Goal: Information Seeking & Learning: Learn about a topic

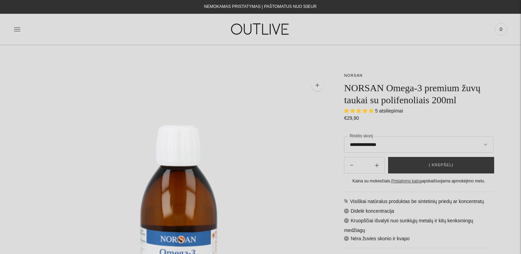
select select "**********"
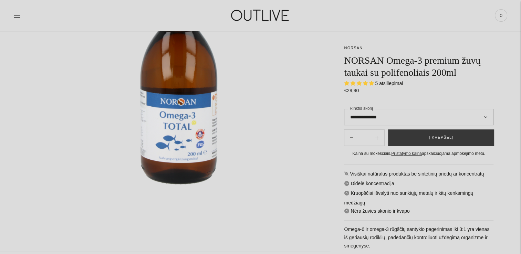
click at [393, 116] on select "**********" at bounding box center [418, 117] width 149 height 17
click at [344, 109] on select "**********" at bounding box center [418, 117] width 149 height 17
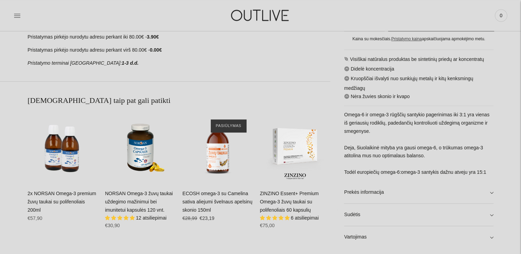
scroll to position [448, 0]
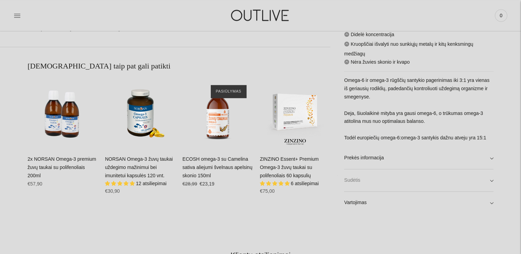
click at [396, 182] on link "Sudėtis" at bounding box center [418, 181] width 149 height 22
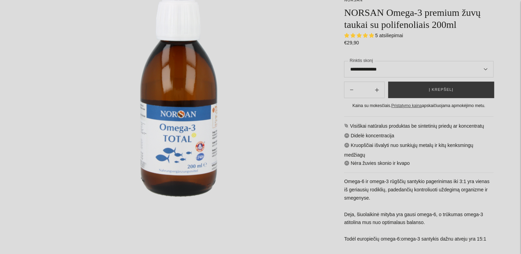
scroll to position [0, 0]
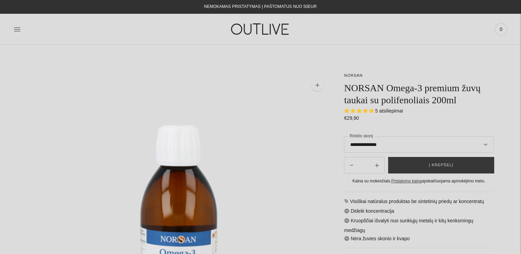
click at [385, 111] on span "5 atsiliepimai" at bounding box center [389, 111] width 28 height 6
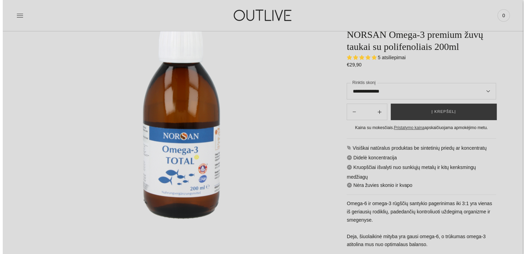
scroll to position [69, 0]
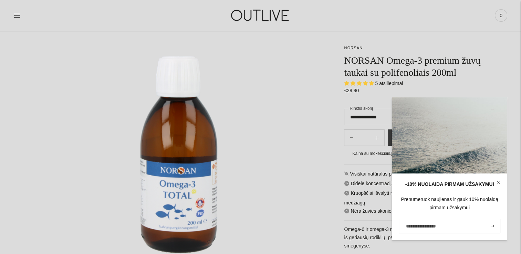
click at [311, 84] on img at bounding box center [179, 154] width 303 height 303
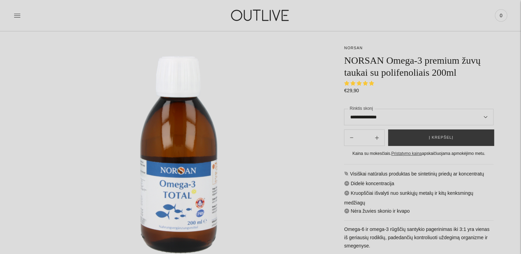
select select "**********"
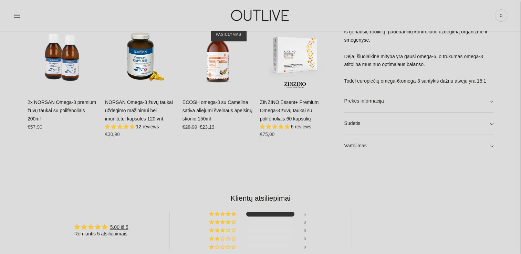
scroll to position [516, 0]
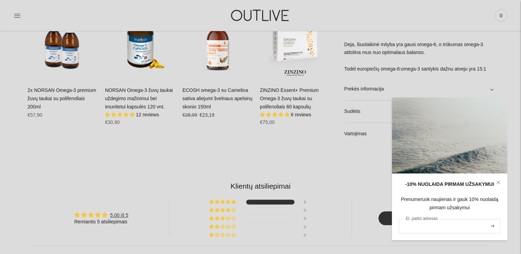
click at [424, 226] on input "El. pašto adresas" at bounding box center [450, 226] width 102 height 14
click at [451, 225] on input "El. pašto adresas" at bounding box center [450, 226] width 102 height 14
type input "**********"
click at [493, 227] on icon "submit" at bounding box center [492, 226] width 3 height 2
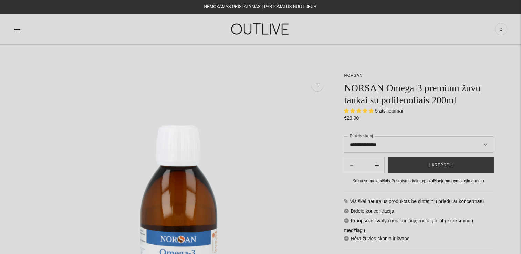
select select "**********"
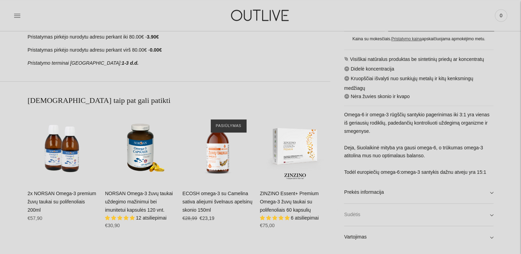
scroll to position [448, 0]
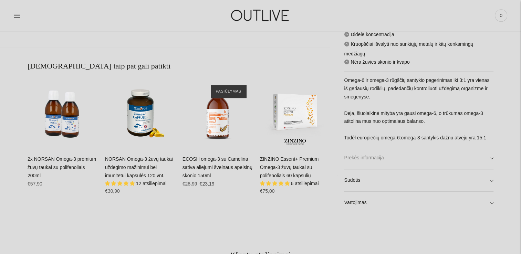
click at [490, 159] on link "Prekės informacija" at bounding box center [418, 158] width 149 height 22
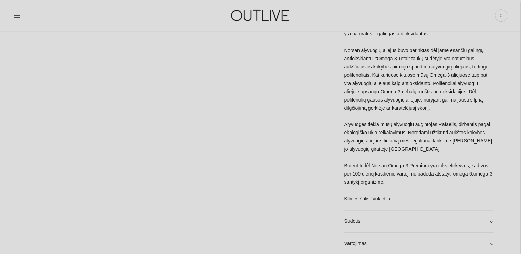
scroll to position [930, 0]
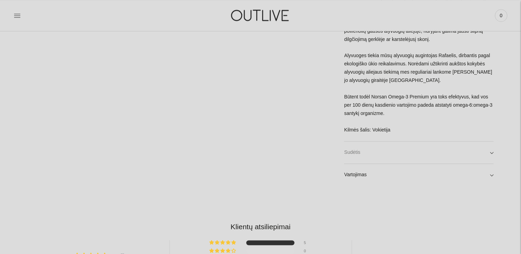
click at [414, 146] on link "Sudėtis" at bounding box center [418, 153] width 149 height 22
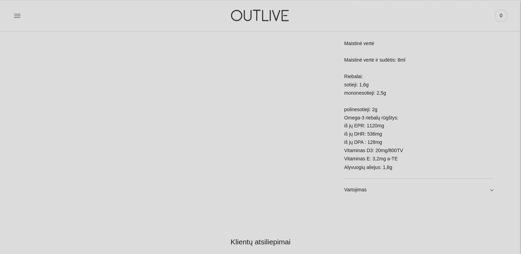
scroll to position [1171, 0]
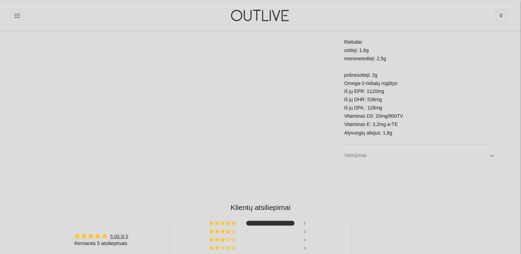
click at [409, 148] on link "Vartojimas" at bounding box center [418, 155] width 149 height 22
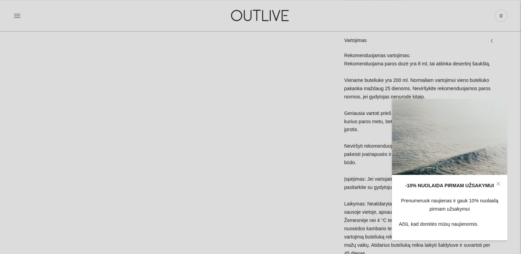
scroll to position [1239, 0]
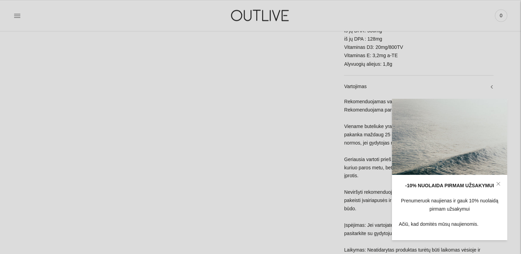
click at [499, 183] on icon at bounding box center [497, 183] width 3 height 3
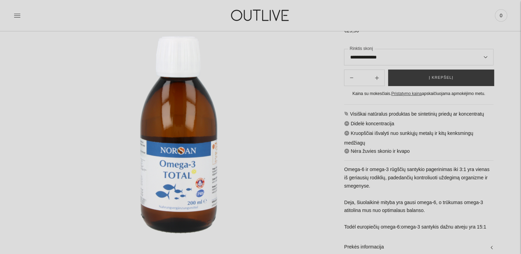
scroll to position [0, 0]
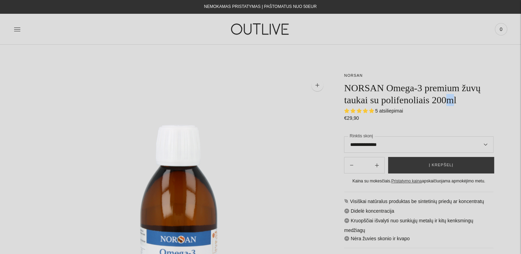
drag, startPoint x: 452, startPoint y: 99, endPoint x: 446, endPoint y: 99, distance: 5.9
click at [446, 99] on h1 "NORSAN Omega-3 premium žuvų taukai su polifenoliais 200ml" at bounding box center [418, 94] width 149 height 24
drag, startPoint x: 446, startPoint y: 99, endPoint x: 461, endPoint y: 100, distance: 15.2
click at [461, 100] on h1 "NORSAN Omega-3 premium žuvų taukai su polifenoliais 200ml" at bounding box center [418, 94] width 149 height 24
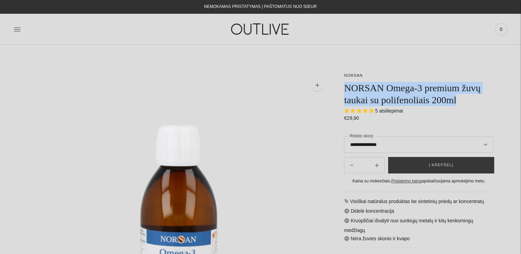
drag, startPoint x: 457, startPoint y: 100, endPoint x: 346, endPoint y: 88, distance: 112.2
click at [346, 88] on h1 "NORSAN Omega-3 premium žuvų taukai su polifenoliais 200ml" at bounding box center [418, 94] width 149 height 24
drag, startPoint x: 346, startPoint y: 88, endPoint x: 362, endPoint y: 87, distance: 15.8
copy h1 "NORSAN Omega-3 premium žuvų taukai su polifenoliais 200ml"
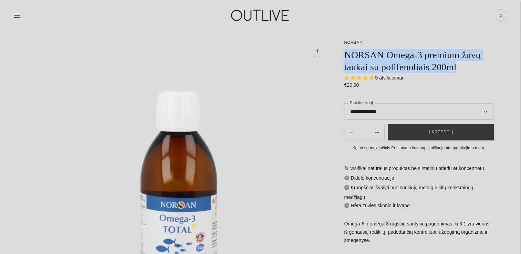
scroll to position [69, 0]
